Goal: Transaction & Acquisition: Book appointment/travel/reservation

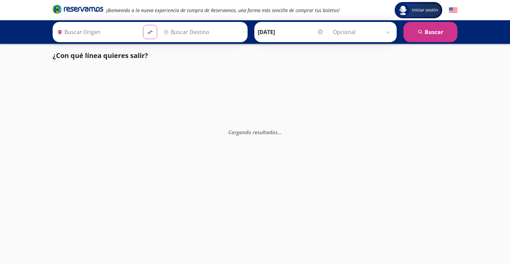
type input "[GEOGRAPHIC_DATA], [GEOGRAPHIC_DATA]"
type input "[PERSON_NAME] de Querétaro, [GEOGRAPHIC_DATA]"
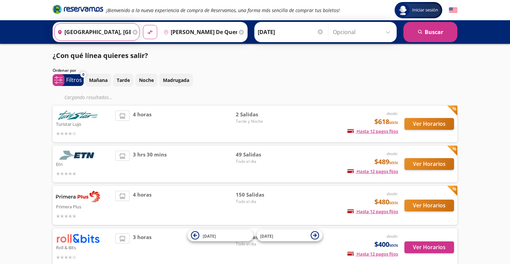
click at [123, 30] on input "[GEOGRAPHIC_DATA], [GEOGRAPHIC_DATA]" at bounding box center [93, 32] width 76 height 17
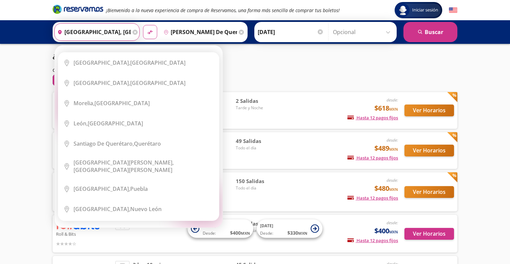
click at [134, 31] on icon at bounding box center [135, 32] width 5 height 5
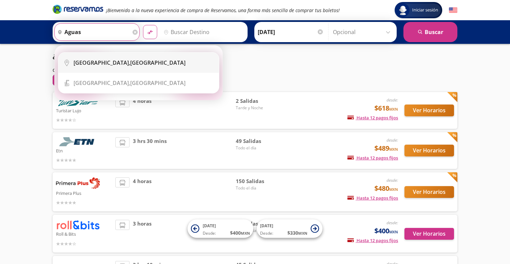
click at [136, 61] on div "Aguascalientes, Aguascalientes" at bounding box center [130, 62] width 112 height 7
type input "Aguascalientes, Aguascalientes"
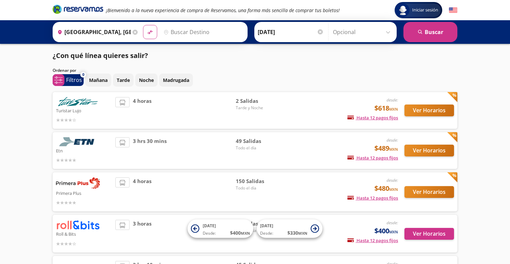
click at [205, 26] on input "Destino" at bounding box center [202, 32] width 83 height 17
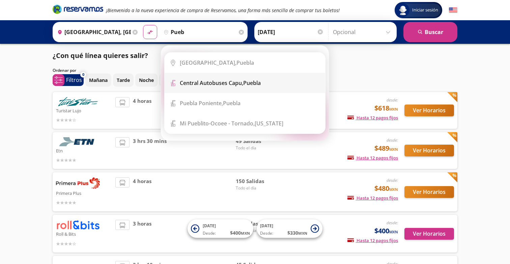
click at [219, 86] on b "Central Autobuses Capu," at bounding box center [211, 82] width 63 height 7
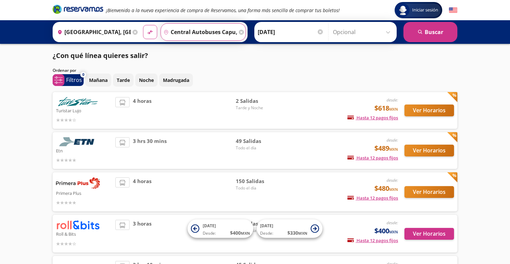
click at [205, 30] on input "Central Autobuses Capu, [GEOGRAPHIC_DATA]" at bounding box center [199, 32] width 76 height 17
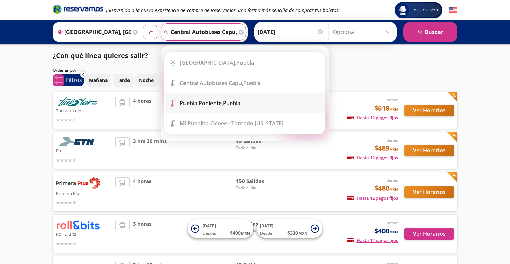
click at [230, 102] on div "Puebla Poniente, Puebla" at bounding box center [210, 103] width 61 height 7
type input "Puebla Poniente, Puebla"
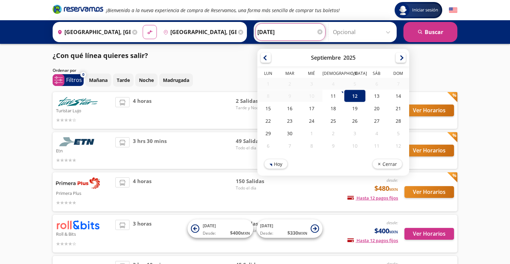
click at [284, 30] on input "12-Sep-25" at bounding box center [291, 32] width 66 height 17
click at [273, 118] on div "22" at bounding box center [269, 121] width 22 height 12
type input "22-Sep-25"
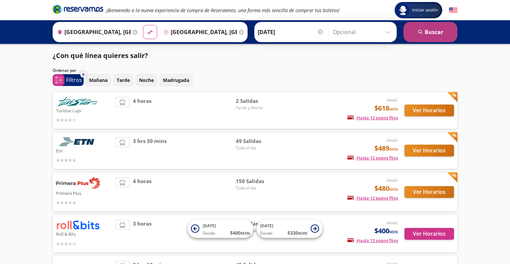
click at [411, 35] on button "search Buscar" at bounding box center [431, 32] width 54 height 20
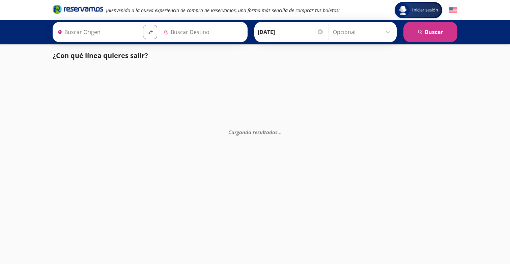
type input "Aguascalientes, Aguascalientes"
type input "Puebla Poniente, Puebla"
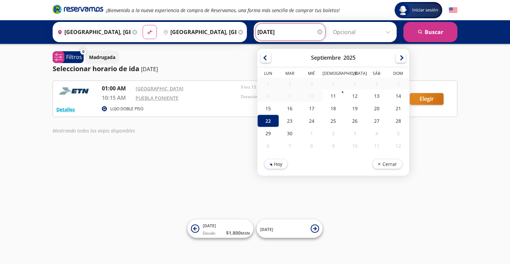
click at [274, 40] on input "22-Sep-25" at bounding box center [291, 32] width 66 height 17
click at [401, 107] on div "21" at bounding box center [399, 108] width 22 height 12
type input "21-Sep-25"
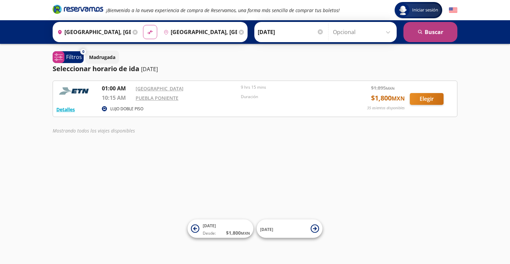
click at [430, 30] on button "search Buscar" at bounding box center [431, 32] width 54 height 20
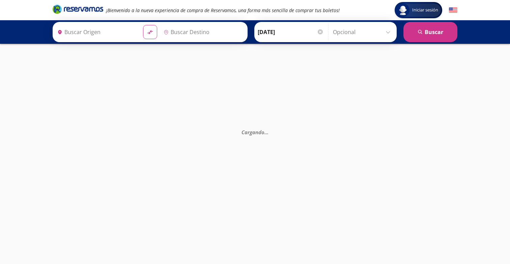
type input "Aguascalientes, Aguascalientes"
type input "Puebla Poniente, Puebla"
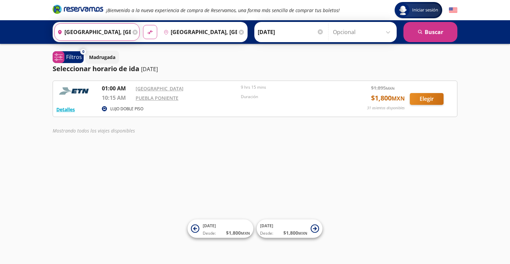
click at [99, 28] on input "Aguascalientes, Aguascalientes" at bounding box center [93, 32] width 76 height 17
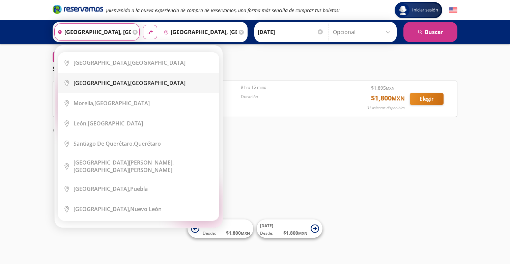
click at [107, 82] on b "Guadalajara," at bounding box center [102, 82] width 57 height 7
type input "Guadalajara, Jalisco"
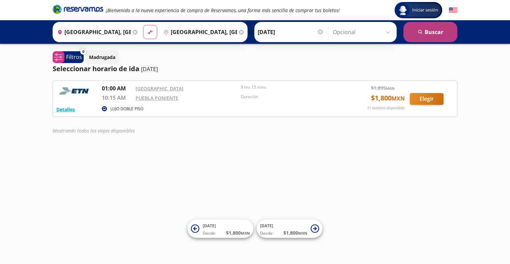
click at [437, 33] on button "search Buscar" at bounding box center [431, 32] width 54 height 20
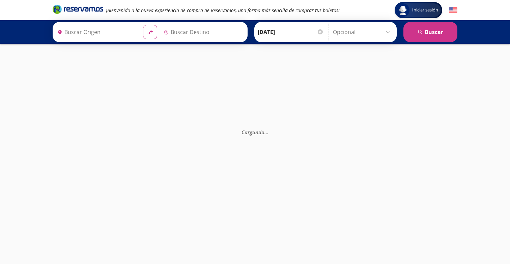
type input "Guadalajara, Jalisco"
type input "Puebla Poniente, Puebla"
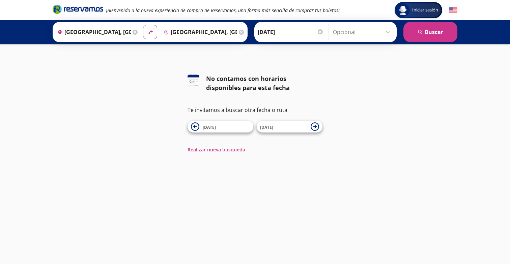
click at [291, 30] on input "21-Sep-25" at bounding box center [291, 32] width 66 height 17
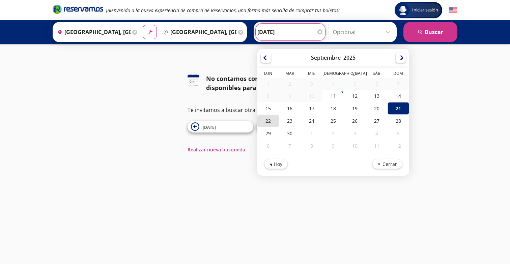
click at [273, 118] on div "22" at bounding box center [269, 121] width 22 height 12
type input "22-Sep-25"
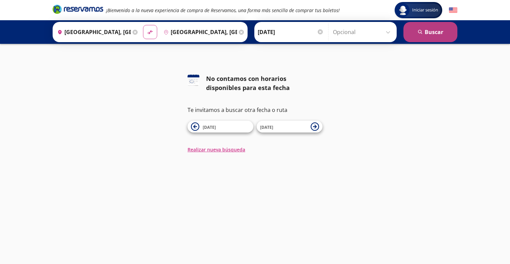
click at [423, 36] on button "search Buscar" at bounding box center [431, 32] width 54 height 20
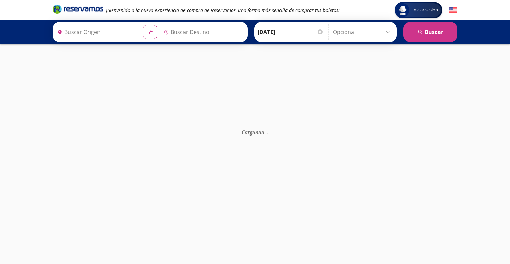
type input "Guadalajara, Jalisco"
type input "Puebla Poniente, Puebla"
type input "[GEOGRAPHIC_DATA], [GEOGRAPHIC_DATA]"
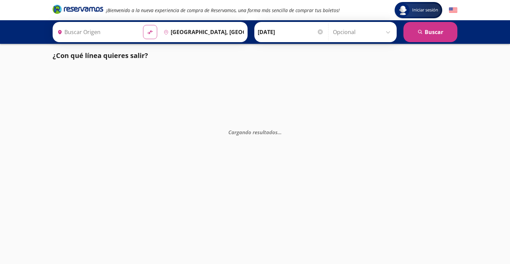
type input "[GEOGRAPHIC_DATA], [GEOGRAPHIC_DATA]"
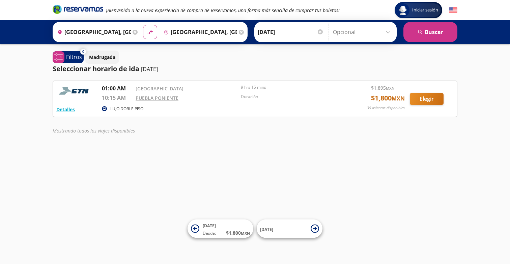
click at [285, 33] on input "[DATE]" at bounding box center [291, 32] width 66 height 17
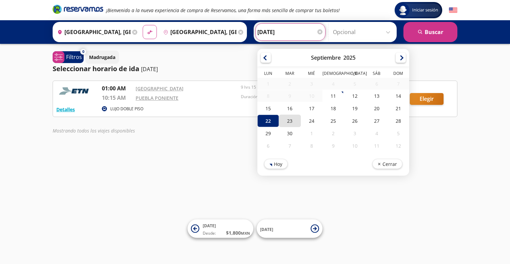
click at [287, 117] on div "23" at bounding box center [290, 121] width 22 height 12
type input "23-Sep-25"
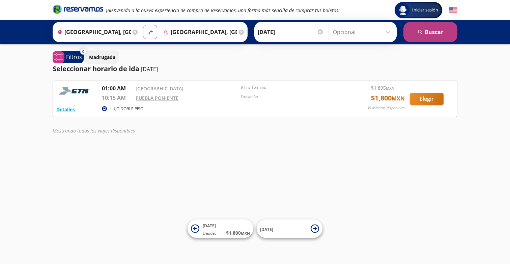
click at [419, 29] on button "search [GEOGRAPHIC_DATA]" at bounding box center [431, 32] width 54 height 20
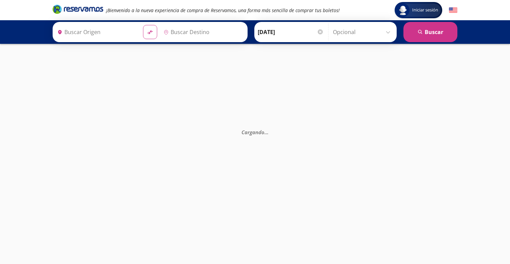
type input "[GEOGRAPHIC_DATA], [GEOGRAPHIC_DATA]"
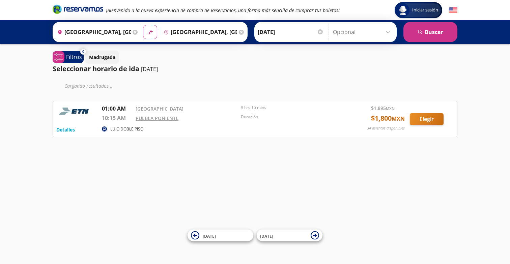
click at [278, 29] on input "23-Sep-25" at bounding box center [291, 32] width 66 height 17
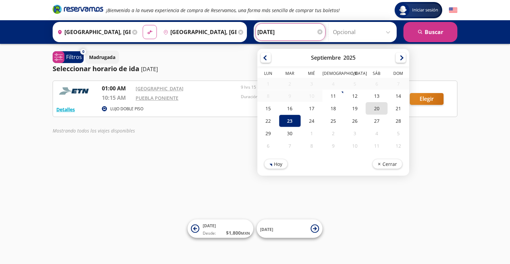
click at [377, 111] on div "20" at bounding box center [377, 108] width 22 height 12
type input "20-Sep-25"
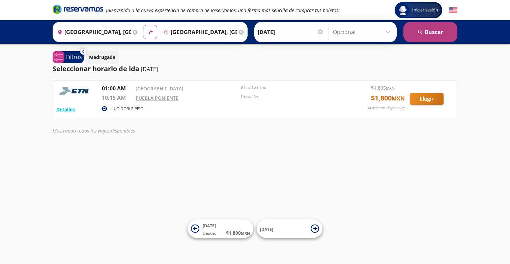
click at [431, 36] on button "search Buscar" at bounding box center [431, 32] width 54 height 20
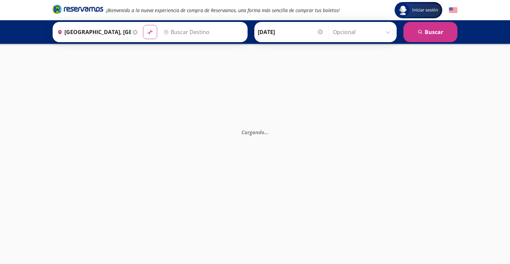
type input "Puebla Poniente, Puebla"
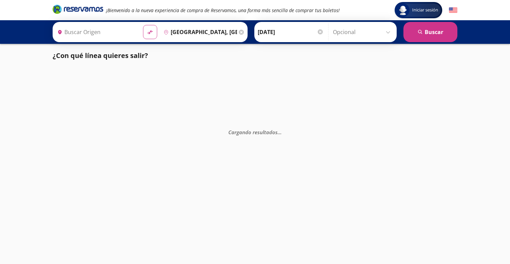
type input "Central Autobuses Capu, [GEOGRAPHIC_DATA]"
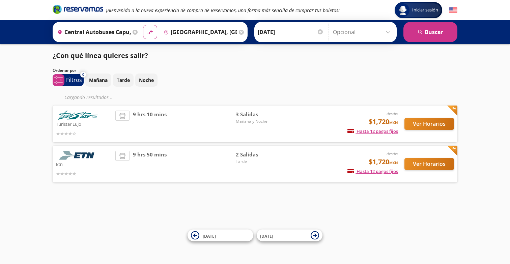
click at [240, 78] on div "Mañana Tarde Noche" at bounding box center [271, 80] width 372 height 13
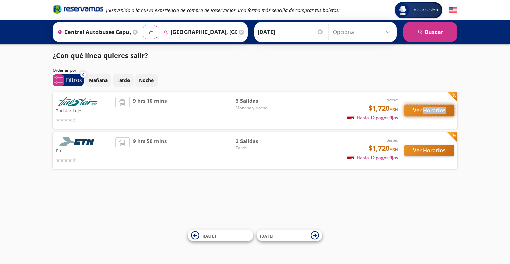
click at [443, 110] on button "Ver Horarios" at bounding box center [430, 111] width 50 height 12
click at [418, 152] on button "Ver Horarios" at bounding box center [430, 151] width 50 height 12
